Goal: Transaction & Acquisition: Obtain resource

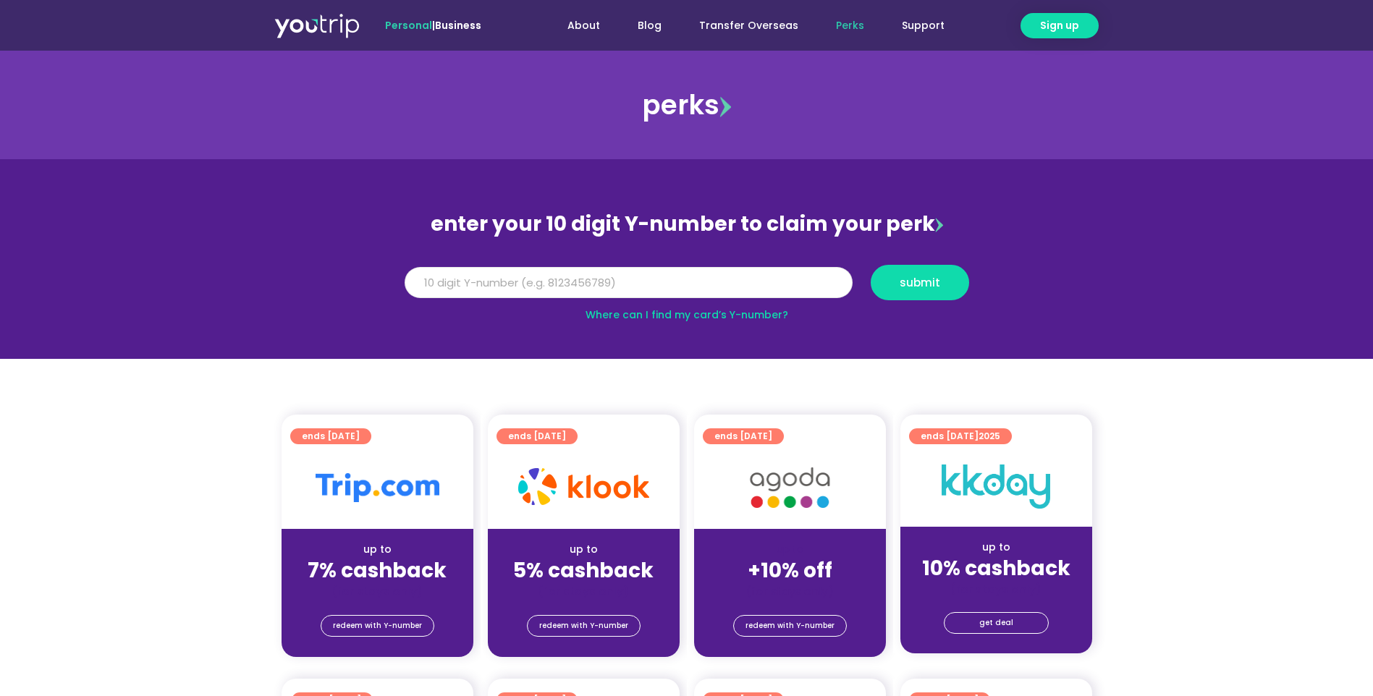
click at [517, 289] on input "Y Number" at bounding box center [629, 283] width 448 height 32
paste input "8105300989"
type input "8105300989"
click at [938, 277] on span "submit" at bounding box center [920, 282] width 41 height 11
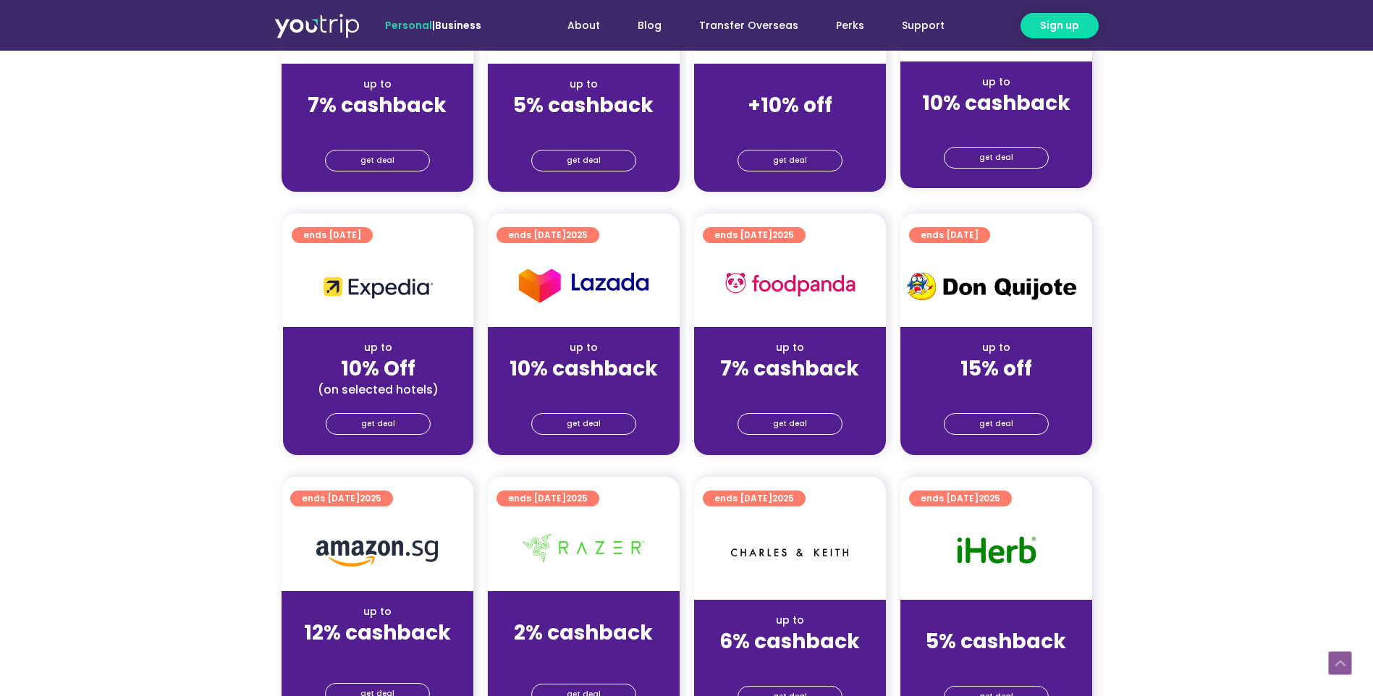
scroll to position [290, 0]
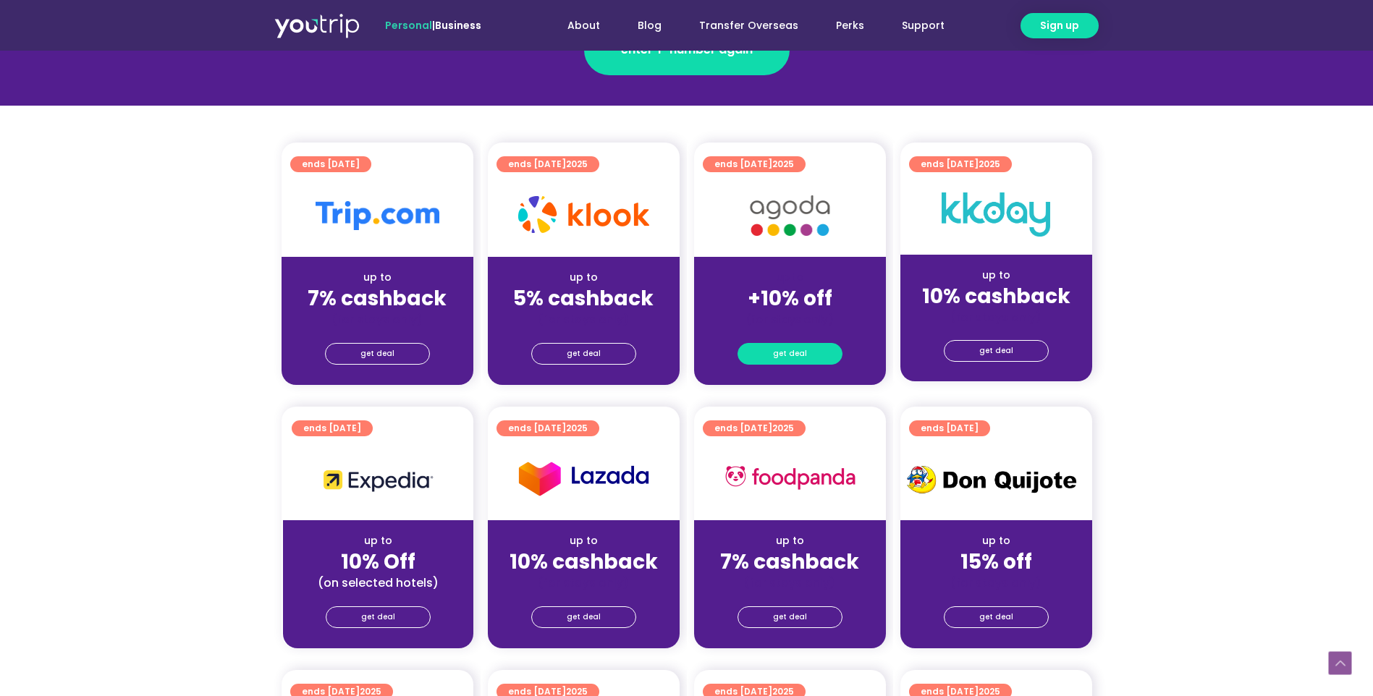
click at [802, 350] on span "get deal" at bounding box center [790, 354] width 34 height 20
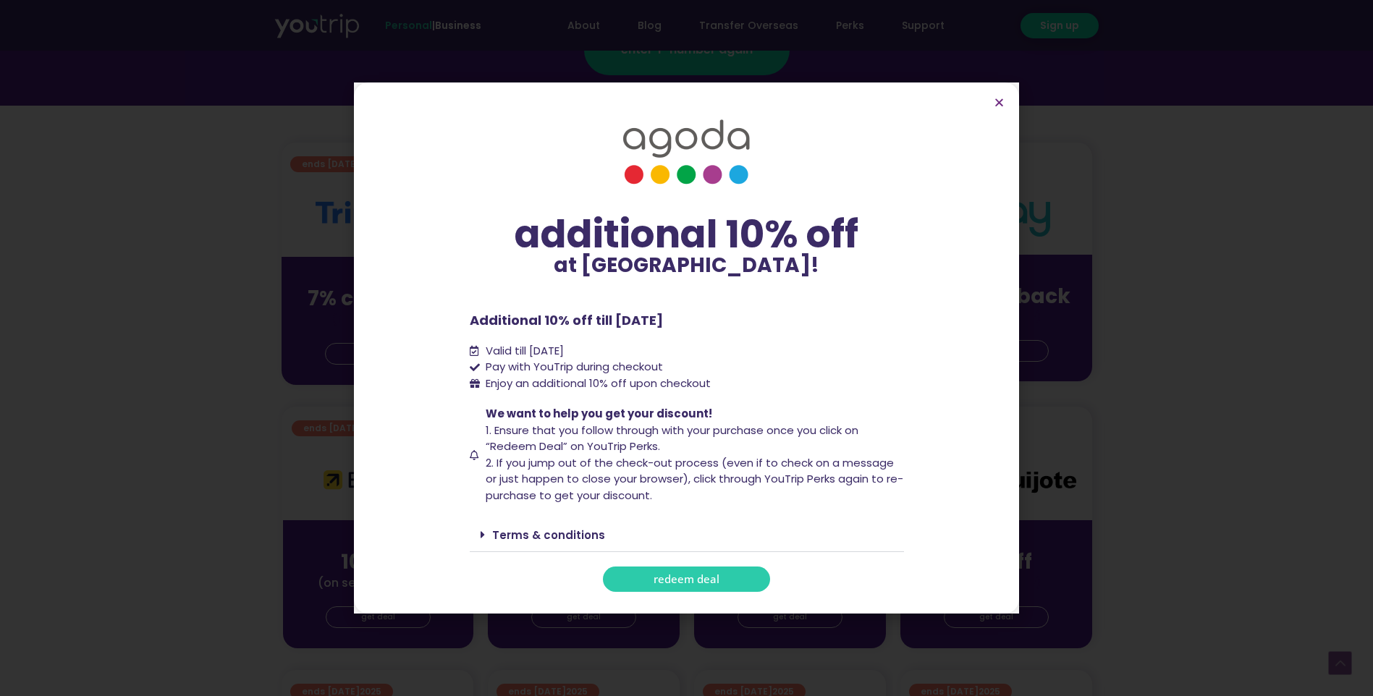
click at [703, 574] on span "redeem deal" at bounding box center [687, 579] width 66 height 11
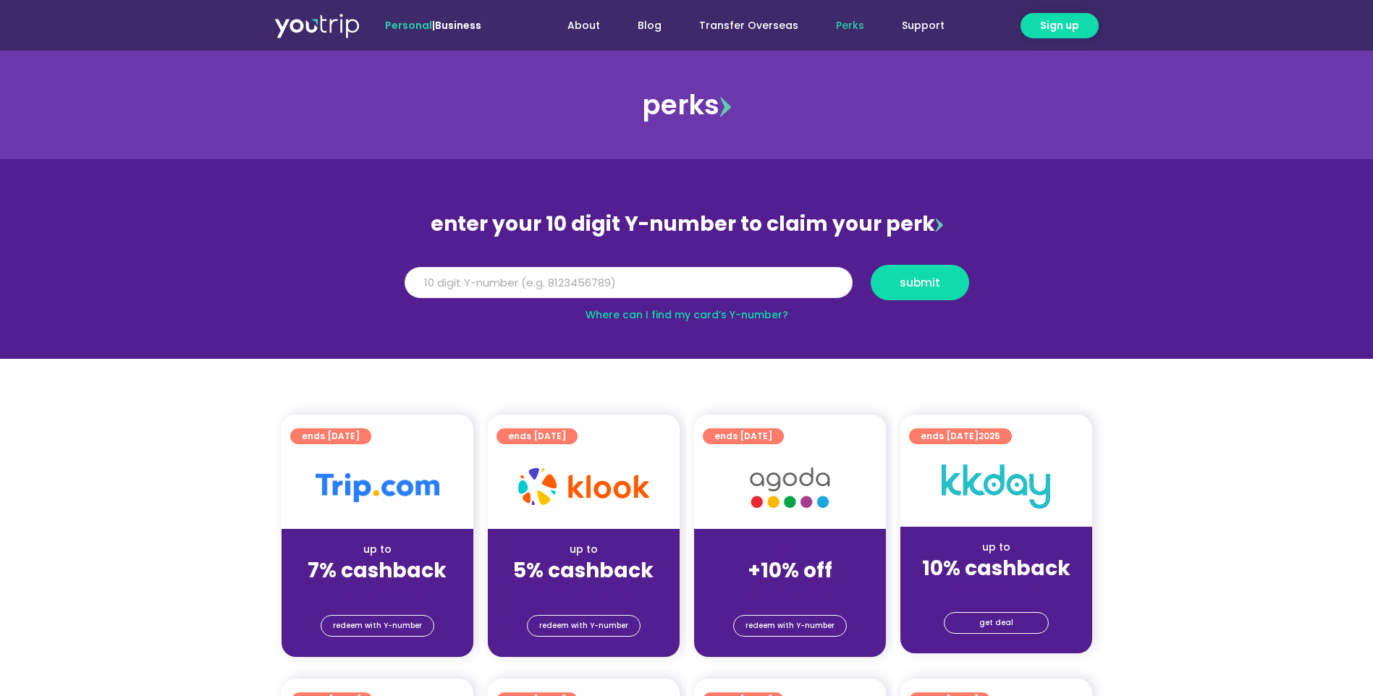
click at [565, 282] on input "Y Number" at bounding box center [629, 283] width 448 height 32
paste input "8105300989"
type input "8105300989"
click at [896, 296] on button "submit" at bounding box center [920, 282] width 98 height 35
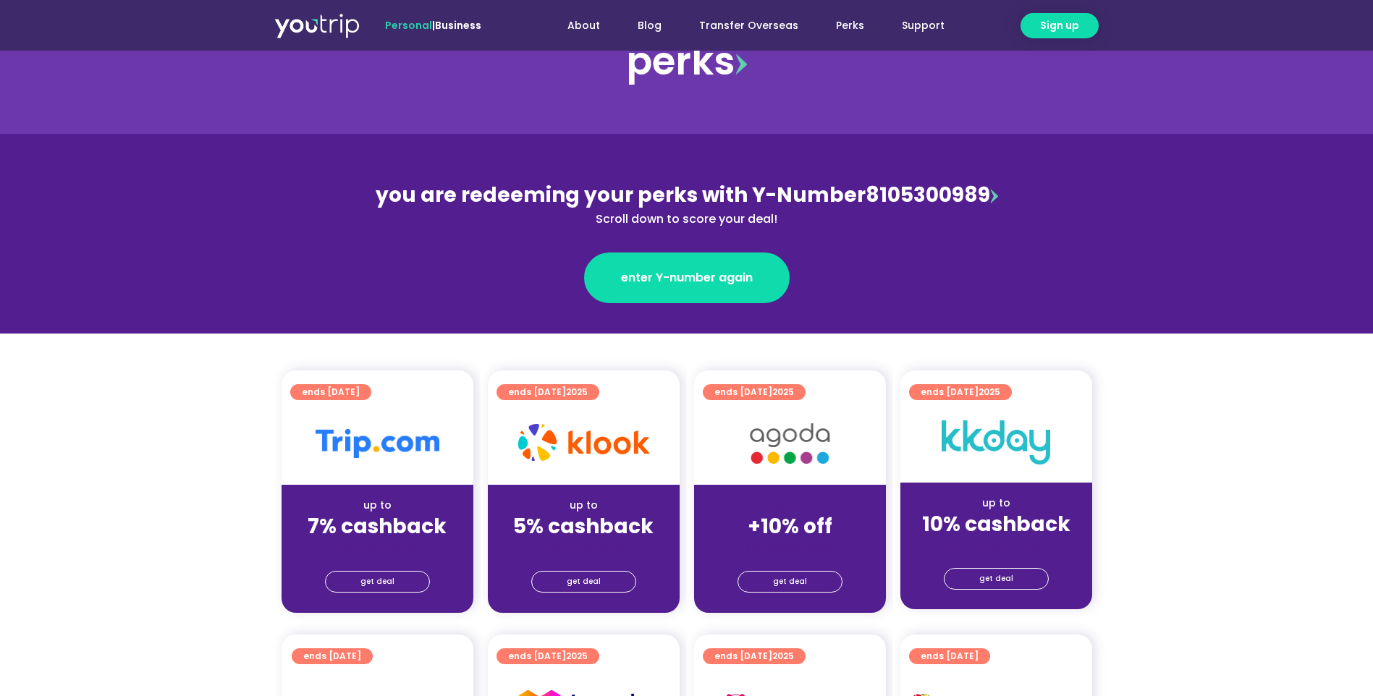
scroll to position [290, 0]
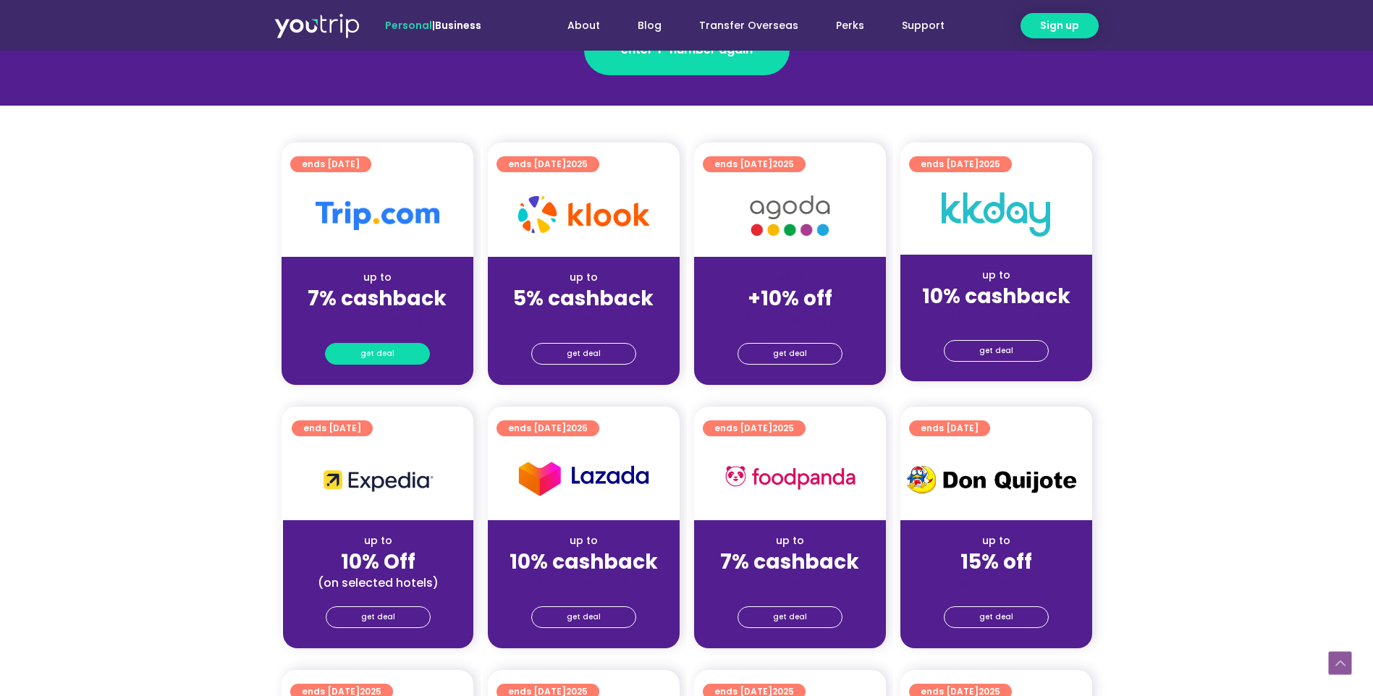
click at [359, 351] on link "get deal" at bounding box center [377, 354] width 105 height 22
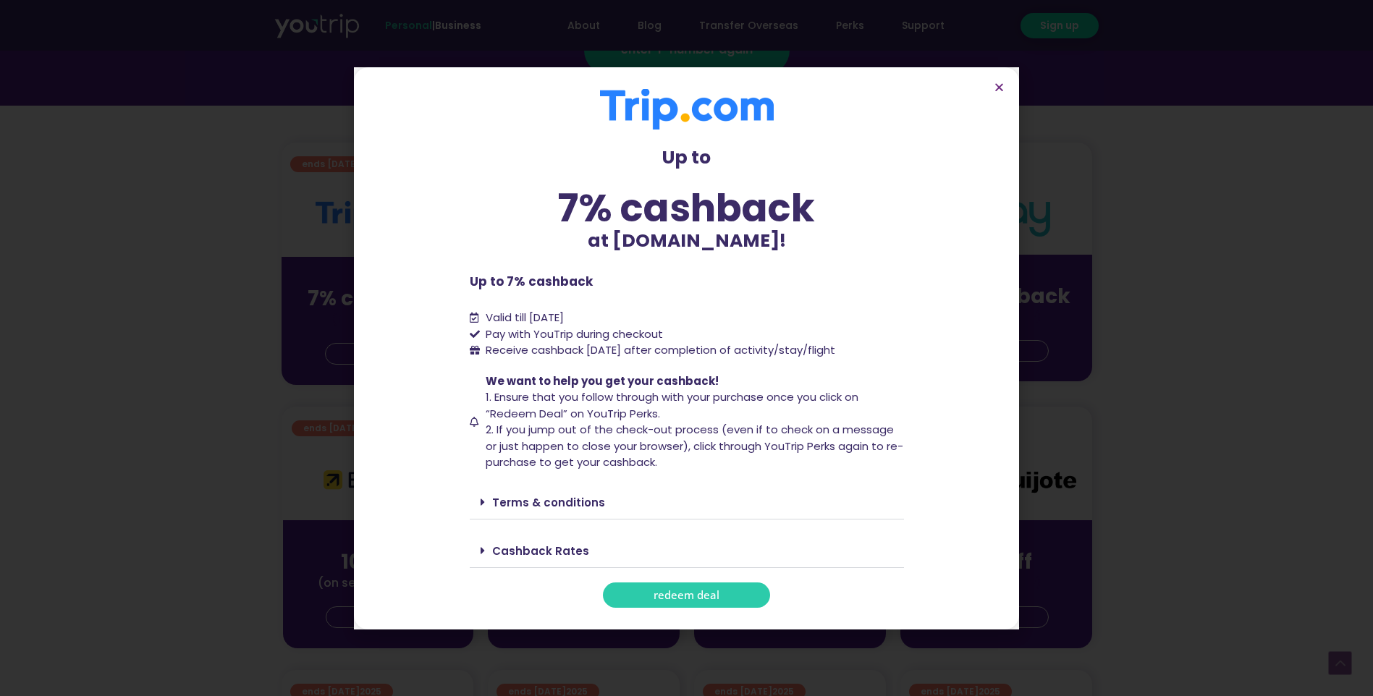
click at [702, 601] on span "redeem deal" at bounding box center [687, 595] width 66 height 11
